Goal: Find specific page/section: Find specific page/section

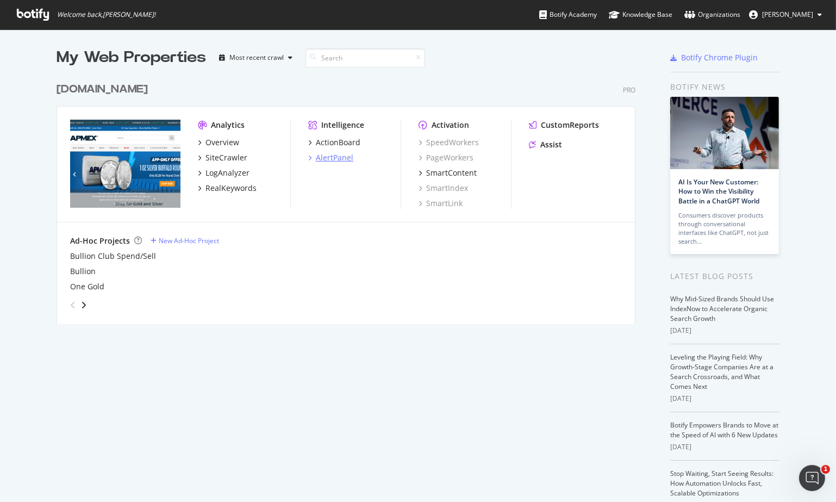
click at [330, 159] on div "AlertPanel" at bounding box center [335, 157] width 38 height 11
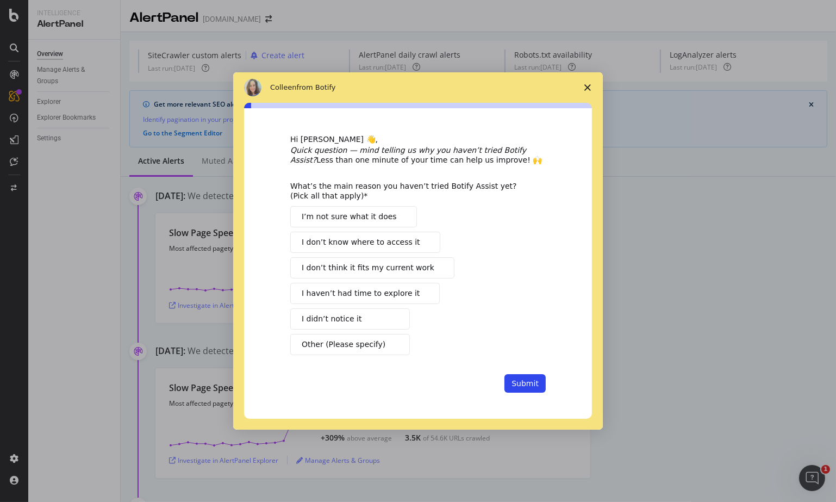
click at [588, 113] on div "Hi [PERSON_NAME] 👋, Quick question — mind telling us why you haven’t tried Boti…" at bounding box center [418, 263] width 348 height 311
click at [587, 86] on polygon "Close survey" at bounding box center [588, 87] width 7 height 7
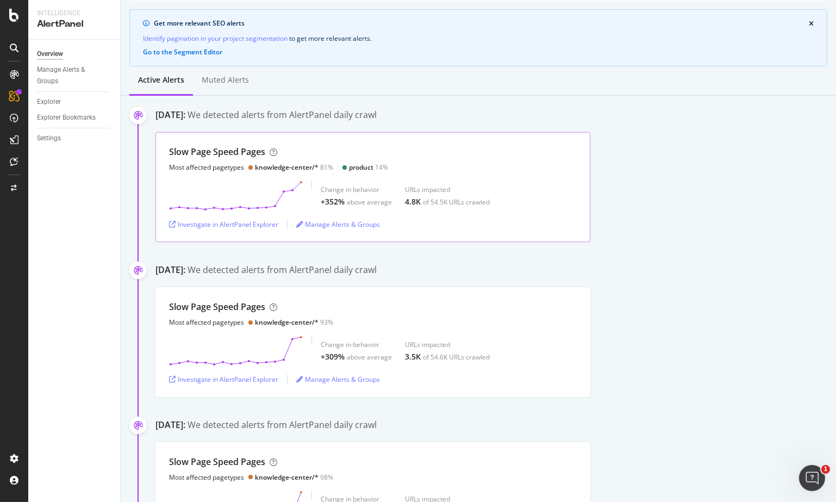
scroll to position [98, 0]
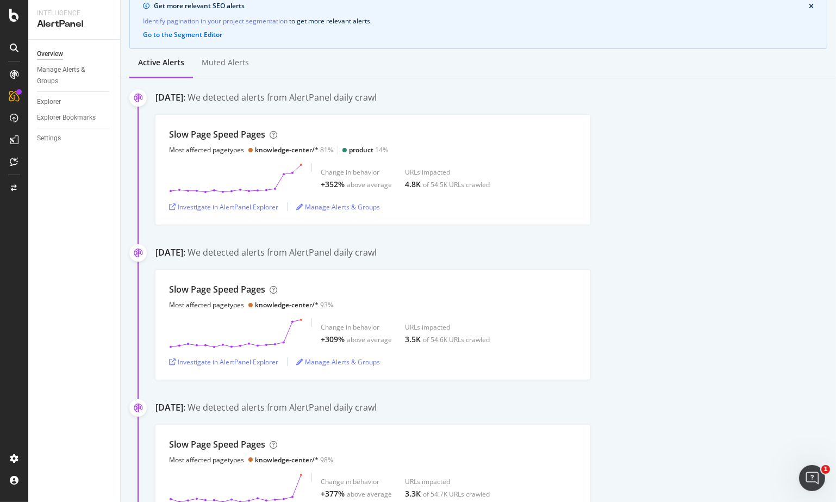
click at [741, 458] on div "Slow Page Speed Pages Most affected pagetypes knowledge-center/* 98% Change in …" at bounding box center [496, 480] width 681 height 110
